Goal: Information Seeking & Learning: Learn about a topic

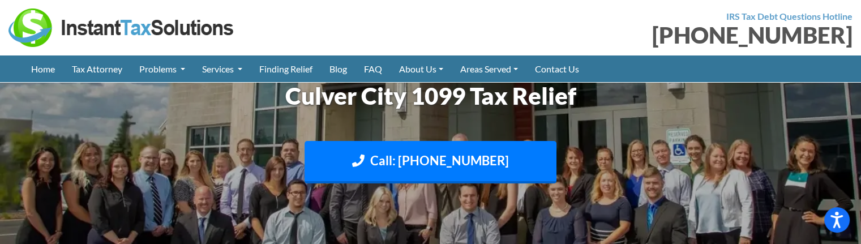
scroll to position [3197, 0]
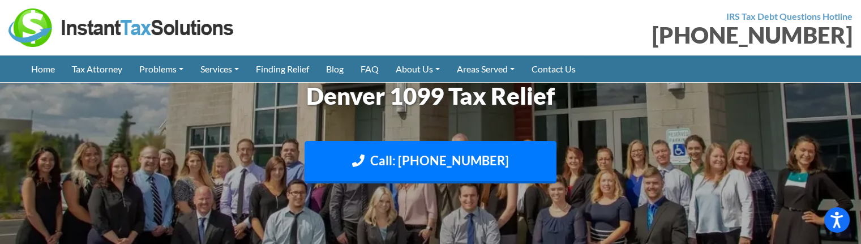
scroll to position [841, 0]
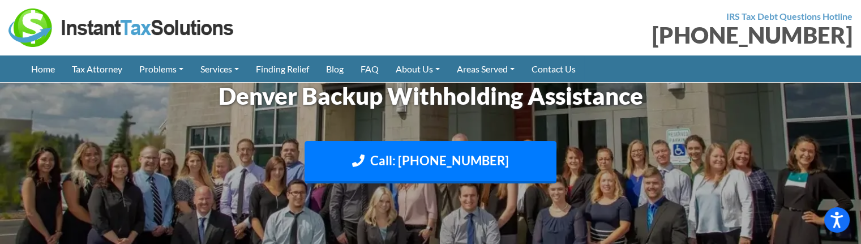
scroll to position [4384, 0]
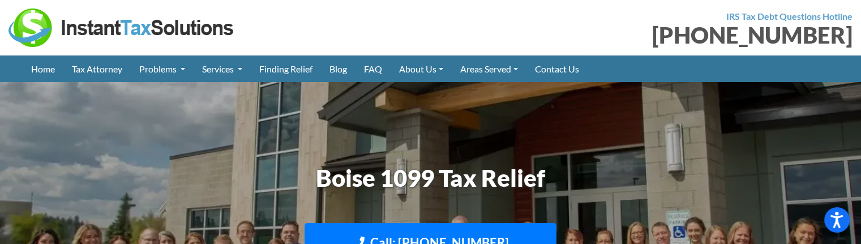
scroll to position [552, 0]
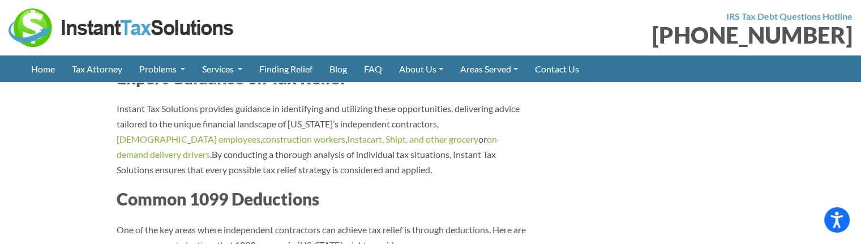
scroll to position [1200, 0]
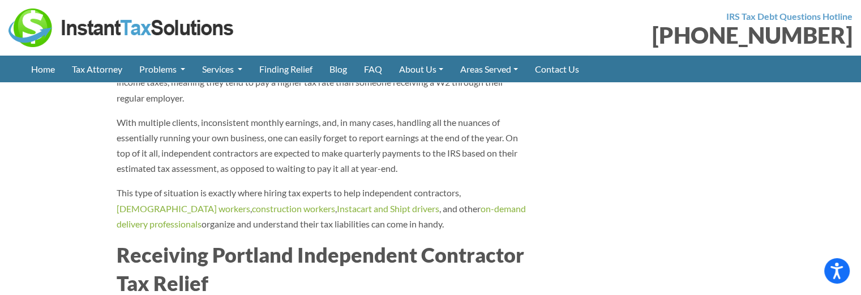
scroll to position [1817, 0]
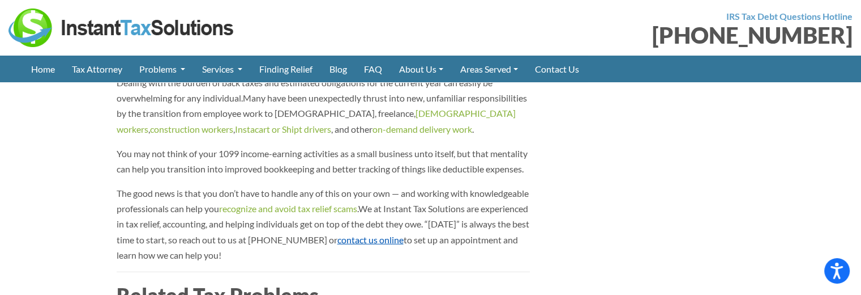
scroll to position [2953, 0]
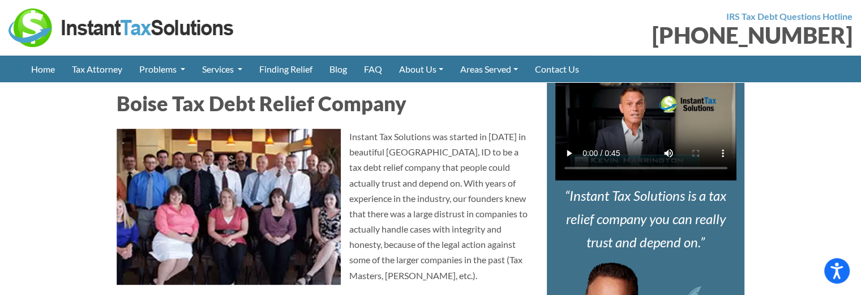
scroll to position [412, 0]
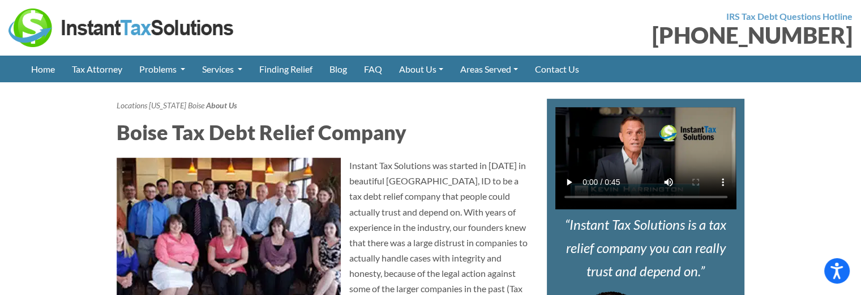
click at [227, 194] on img at bounding box center [229, 235] width 224 height 156
click at [215, 234] on img at bounding box center [229, 235] width 224 height 156
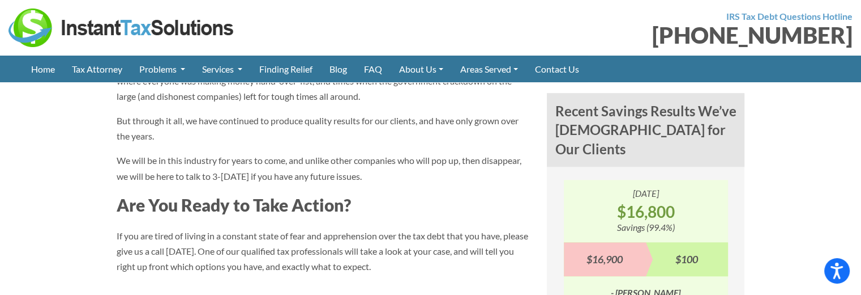
scroll to position [1035, 0]
